Goal: Information Seeking & Learning: Learn about a topic

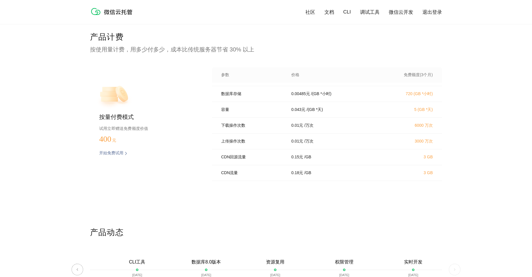
scroll to position [1210, 0]
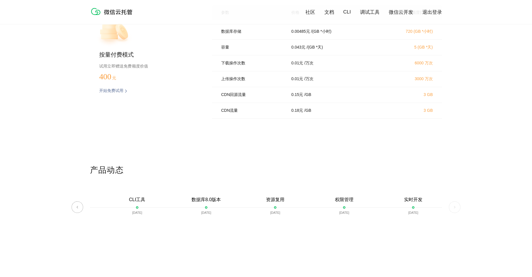
click at [341, 207] on img at bounding box center [455, 208] width 12 height 12
click at [76, 211] on img at bounding box center [78, 208] width 12 height 12
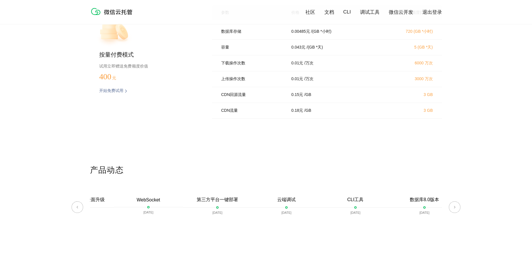
click at [76, 211] on img at bounding box center [78, 208] width 12 height 12
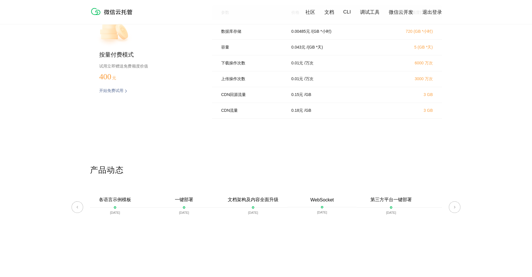
click at [76, 211] on img at bounding box center [78, 208] width 12 height 12
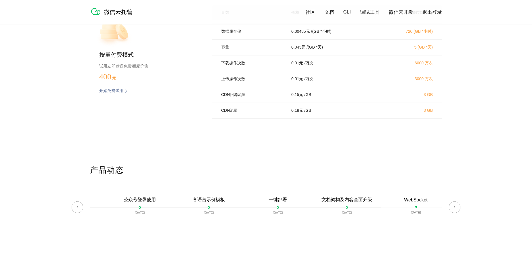
click at [76, 211] on img at bounding box center [78, 208] width 12 height 12
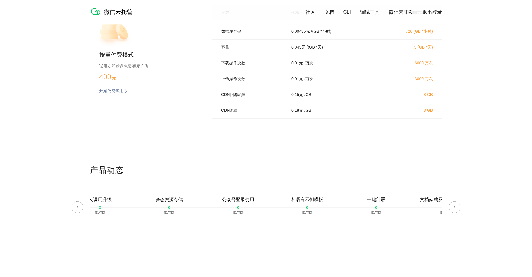
click at [76, 211] on img at bounding box center [78, 208] width 12 height 12
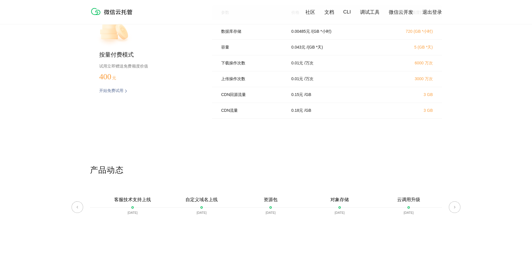
click at [76, 211] on img at bounding box center [78, 208] width 12 height 12
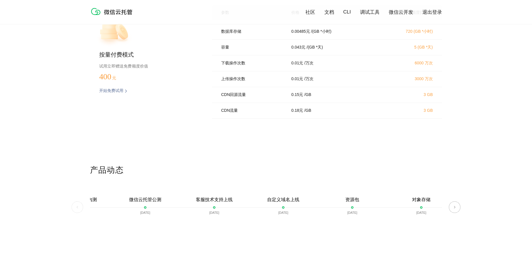
click at [76, 211] on img at bounding box center [78, 208] width 12 height 12
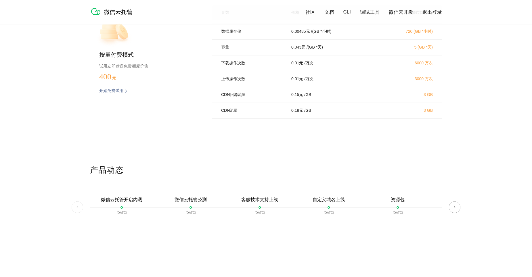
scroll to position [0, 0]
click at [76, 211] on img at bounding box center [78, 208] width 12 height 12
click at [341, 209] on img at bounding box center [455, 208] width 12 height 12
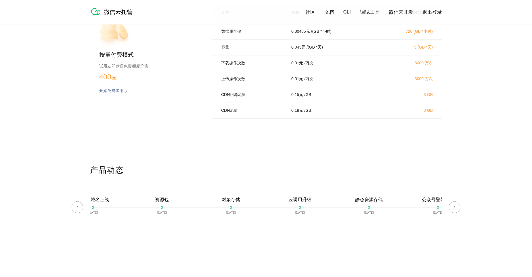
click at [341, 209] on img at bounding box center [455, 208] width 12 height 12
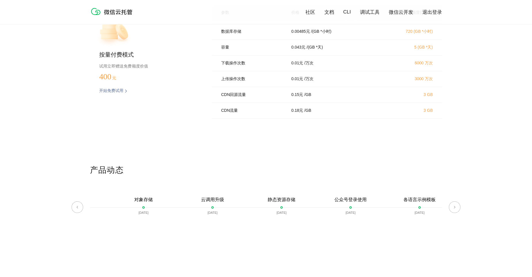
click at [341, 209] on img at bounding box center [455, 208] width 12 height 12
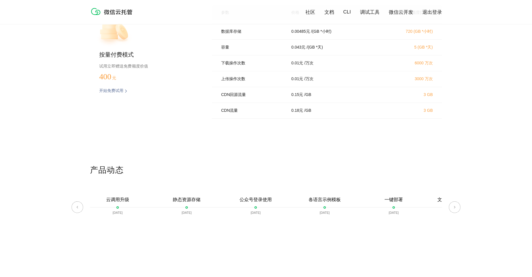
click at [341, 209] on img at bounding box center [455, 208] width 12 height 12
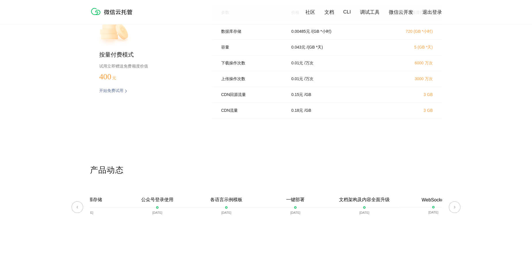
click at [341, 209] on img at bounding box center [455, 208] width 12 height 12
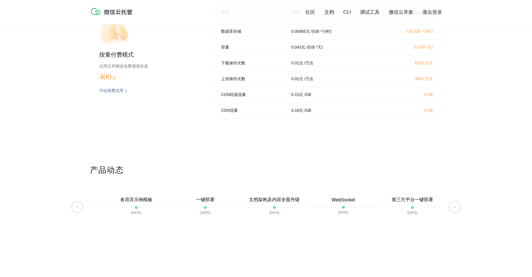
click at [341, 209] on img at bounding box center [455, 208] width 12 height 12
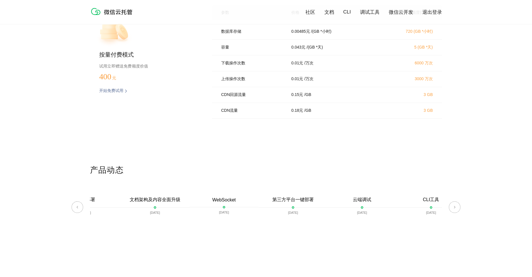
click at [341, 209] on img at bounding box center [455, 208] width 12 height 12
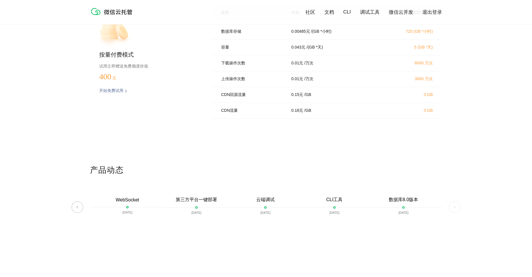
click at [341, 209] on img at bounding box center [455, 208] width 12 height 12
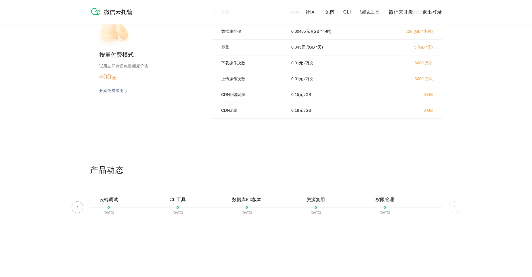
click at [341, 209] on img at bounding box center [455, 208] width 12 height 12
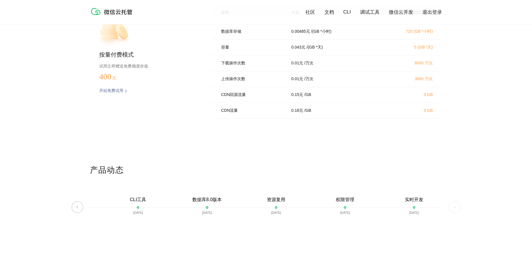
scroll to position [0, 1023]
click at [341, 209] on img at bounding box center [455, 208] width 12 height 12
click at [341, 207] on div at bounding box center [413, 207] width 2 height 2
click at [76, 208] on img at bounding box center [78, 208] width 12 height 12
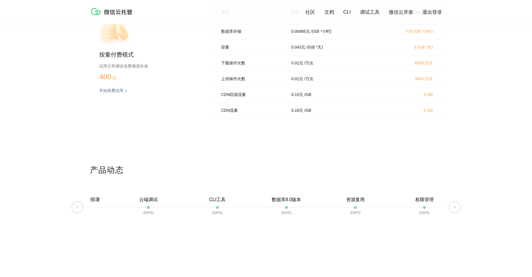
click at [76, 208] on img at bounding box center [78, 208] width 12 height 12
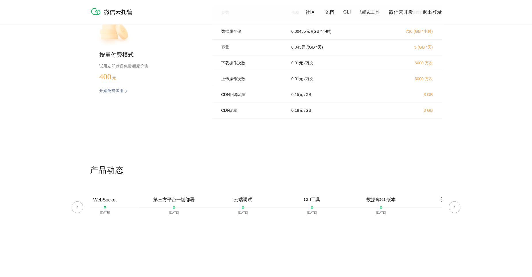
click at [76, 208] on img at bounding box center [78, 208] width 12 height 12
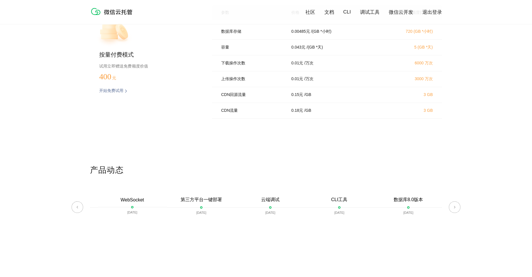
click at [76, 208] on img at bounding box center [78, 208] width 12 height 12
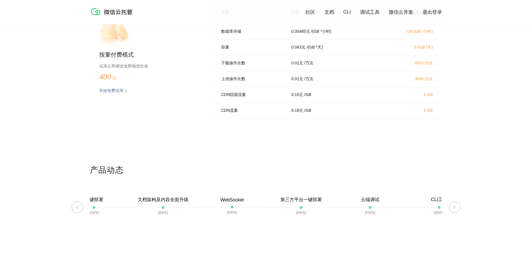
click at [76, 208] on img at bounding box center [78, 208] width 12 height 12
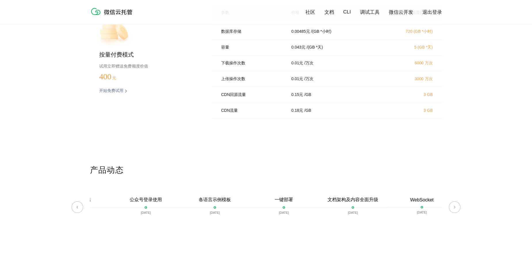
click at [76, 208] on img at bounding box center [78, 208] width 12 height 12
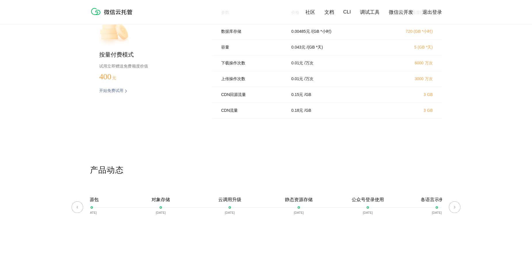
click at [76, 208] on img at bounding box center [78, 208] width 12 height 12
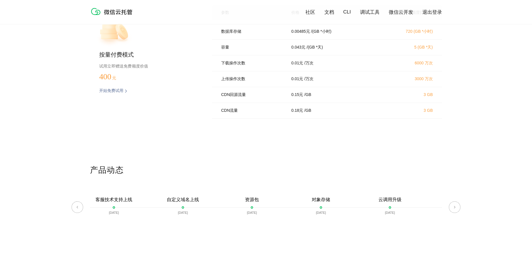
scroll to position [0, 54]
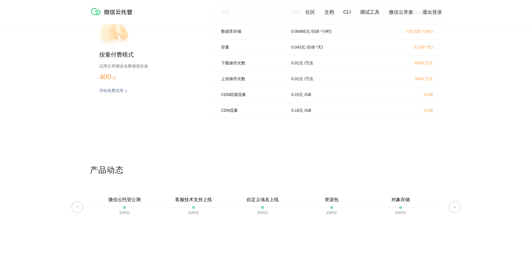
click at [76, 208] on img at bounding box center [78, 208] width 12 height 12
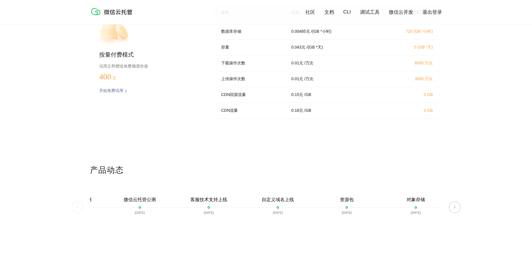
scroll to position [0, 0]
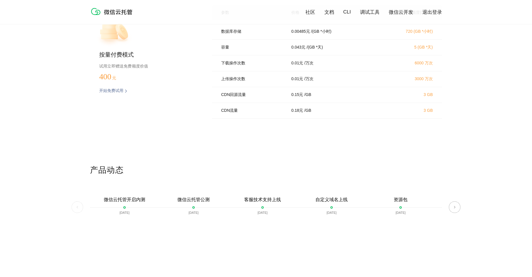
click at [76, 208] on img at bounding box center [78, 208] width 12 height 12
click at [125, 207] on div at bounding box center [124, 207] width 2 height 2
click at [194, 206] on div "微信云托管公测 2021-07-22" at bounding box center [193, 210] width 69 height 26
click at [267, 205] on div "客服技术支持上线 2021-07-29" at bounding box center [262, 210] width 69 height 26
click at [341, 205] on img at bounding box center [455, 208] width 12 height 12
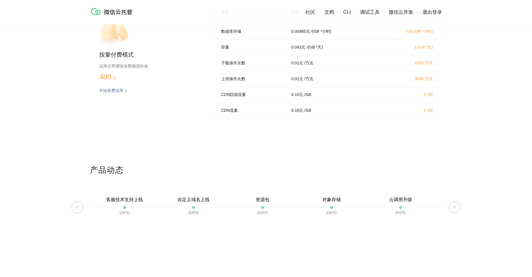
click at [341, 205] on img at bounding box center [455, 208] width 12 height 12
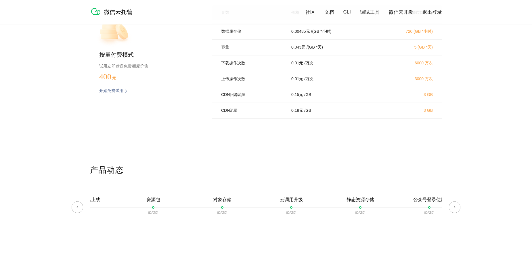
click at [341, 205] on img at bounding box center [455, 208] width 12 height 12
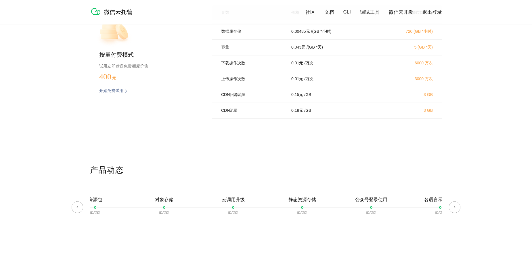
click at [341, 205] on img at bounding box center [455, 208] width 12 height 12
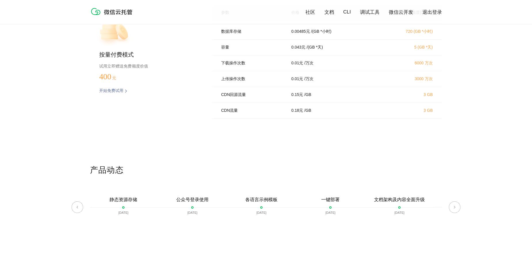
click at [341, 205] on img at bounding box center [455, 208] width 12 height 12
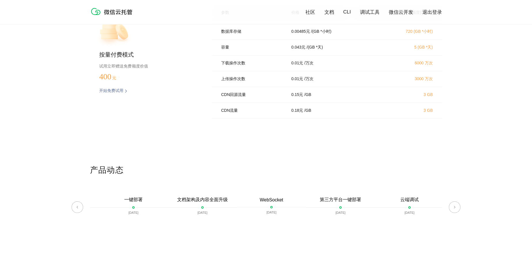
click at [341, 205] on img at bounding box center [455, 208] width 12 height 12
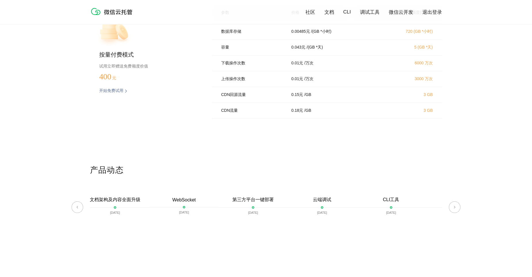
click at [341, 205] on img at bounding box center [455, 208] width 12 height 12
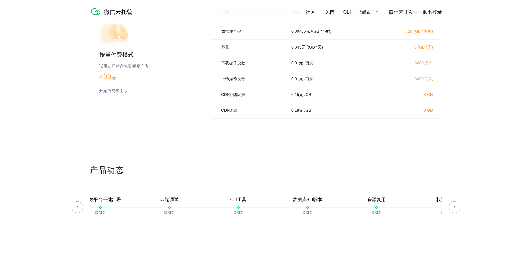
click at [341, 205] on img at bounding box center [455, 208] width 12 height 12
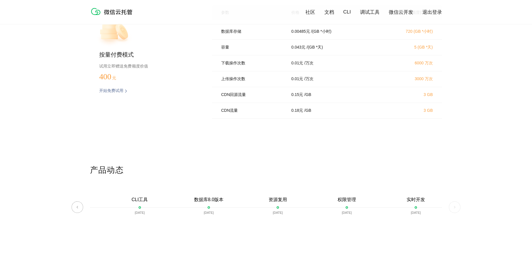
click at [341, 205] on img at bounding box center [455, 208] width 12 height 12
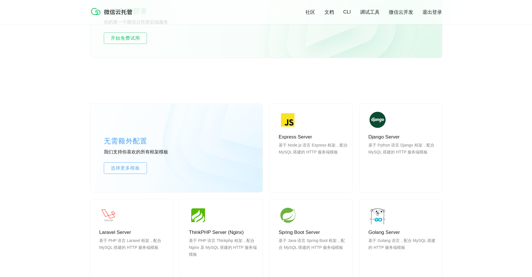
scroll to position [577, 0]
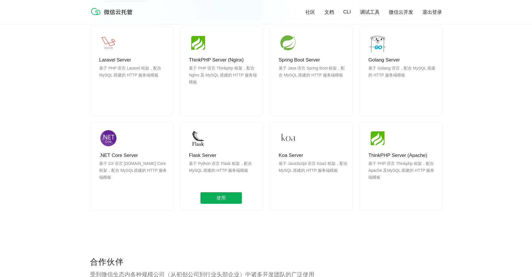
click at [229, 200] on span "使用" at bounding box center [220, 198] width 41 height 12
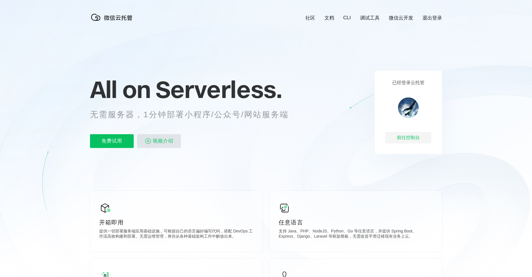
click at [164, 142] on span "视频介绍" at bounding box center [163, 141] width 21 height 14
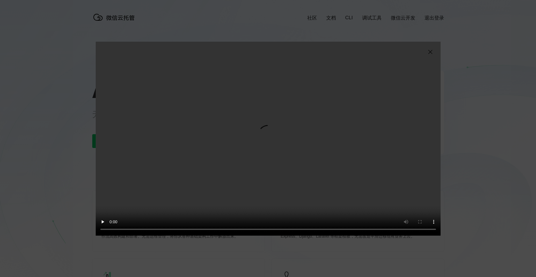
click at [247, 176] on video "抱歉，您的浏览器暂不支持播放此视频" at bounding box center [268, 139] width 345 height 194
click at [428, 52] on img at bounding box center [430, 52] width 7 height 7
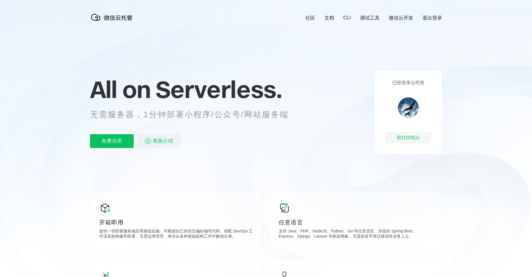
click at [487, 194] on icon at bounding box center [266, 155] width 552 height 311
click at [329, 16] on link "文档" at bounding box center [329, 18] width 10 height 7
